Goal: Task Accomplishment & Management: Complete application form

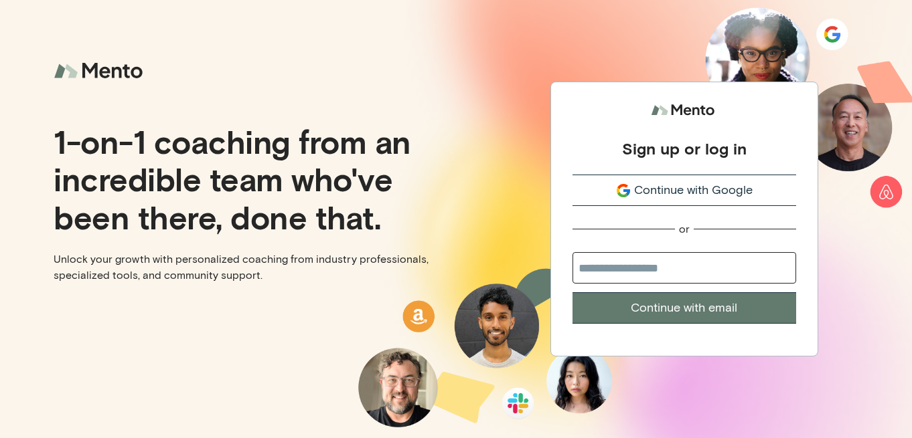
click at [717, 199] on span "Continue with Google" at bounding box center [693, 190] width 118 height 18
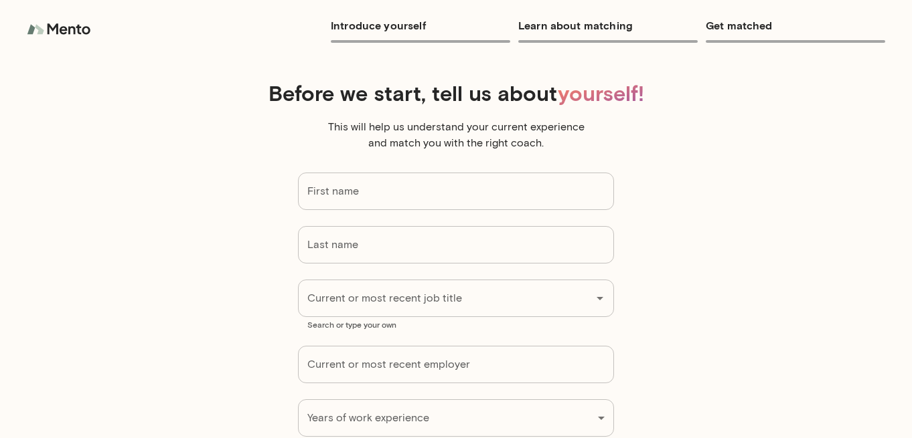
type input "*******"
type input "******"
click at [70, 35] on img at bounding box center [60, 29] width 67 height 27
click at [50, 30] on img at bounding box center [60, 29] width 67 height 27
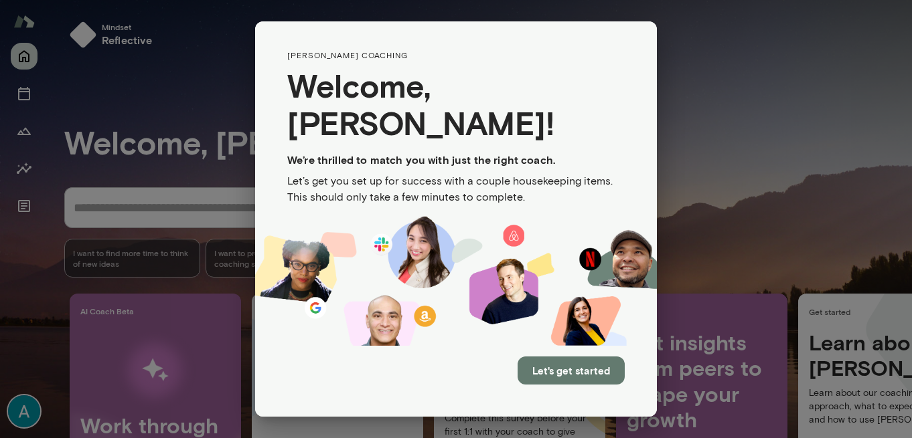
click at [777, 165] on div "Mento coaching Welcome, Allison ! We’re thrilled to match you with just the rig…" at bounding box center [456, 219] width 912 height 438
click at [185, 82] on div "Mento coaching Welcome, Allison ! We’re thrilled to match you with just the rig…" at bounding box center [456, 219] width 912 height 438
click at [551, 346] on div "Let's get started" at bounding box center [456, 381] width 402 height 71
click at [564, 367] on button "Let's get started" at bounding box center [570, 371] width 107 height 28
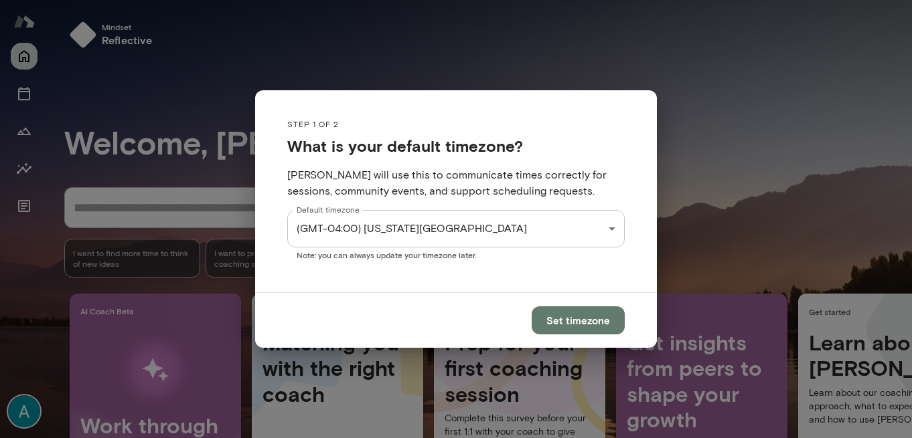
click at [556, 317] on button "Set timezone" at bounding box center [577, 321] width 93 height 28
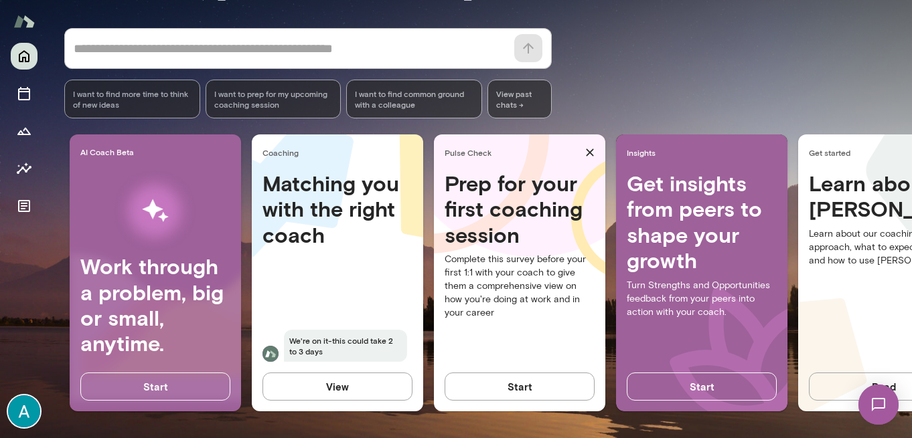
scroll to position [0, 90]
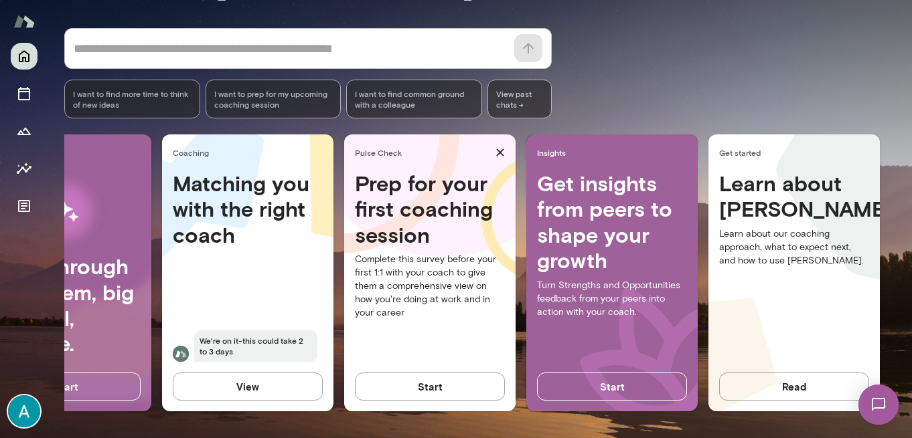
click at [774, 390] on button "Read" at bounding box center [794, 387] width 150 height 28
